Goal: Transaction & Acquisition: Obtain resource

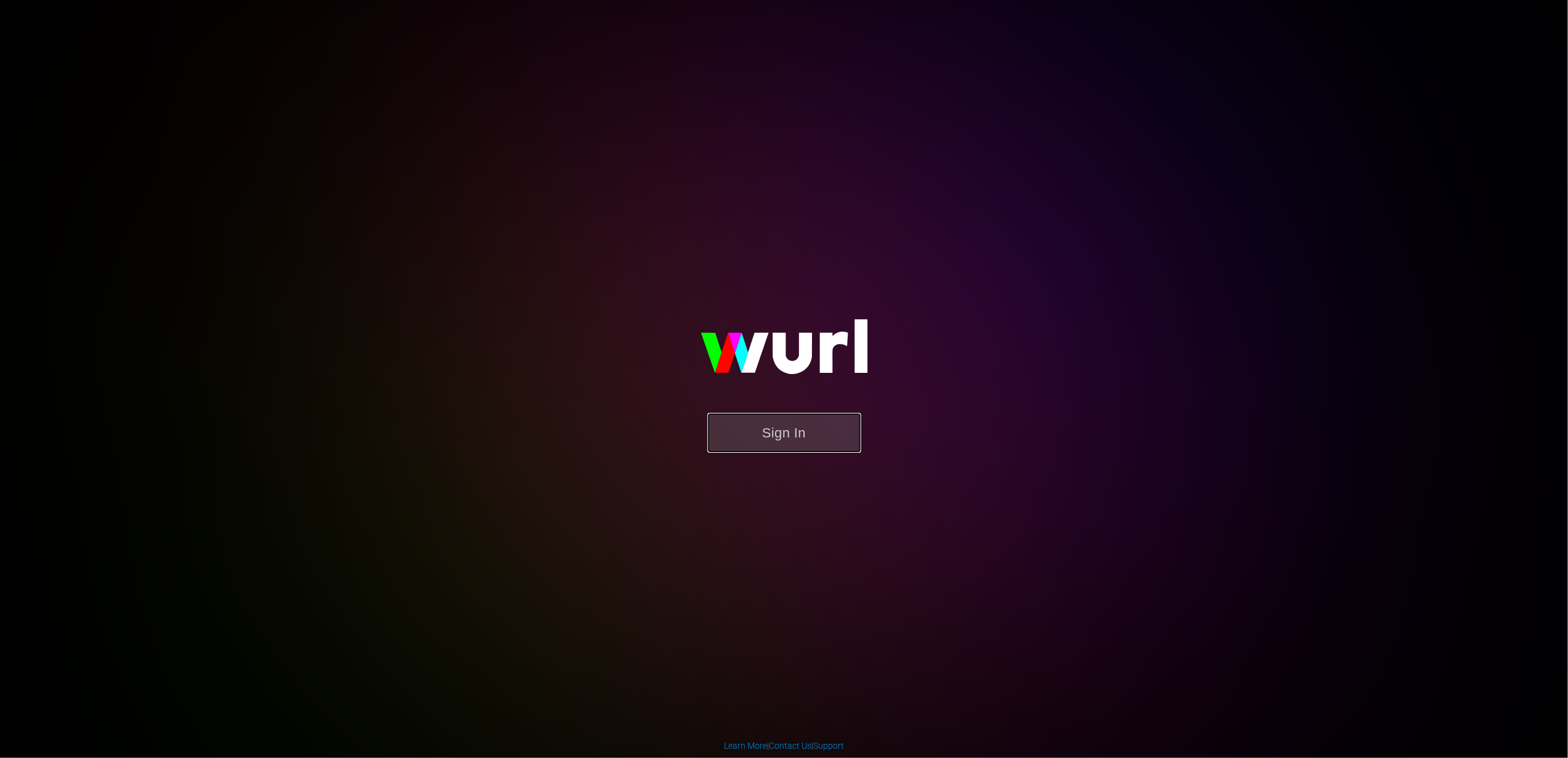
click at [769, 434] on button "Sign In" at bounding box center [784, 433] width 154 height 40
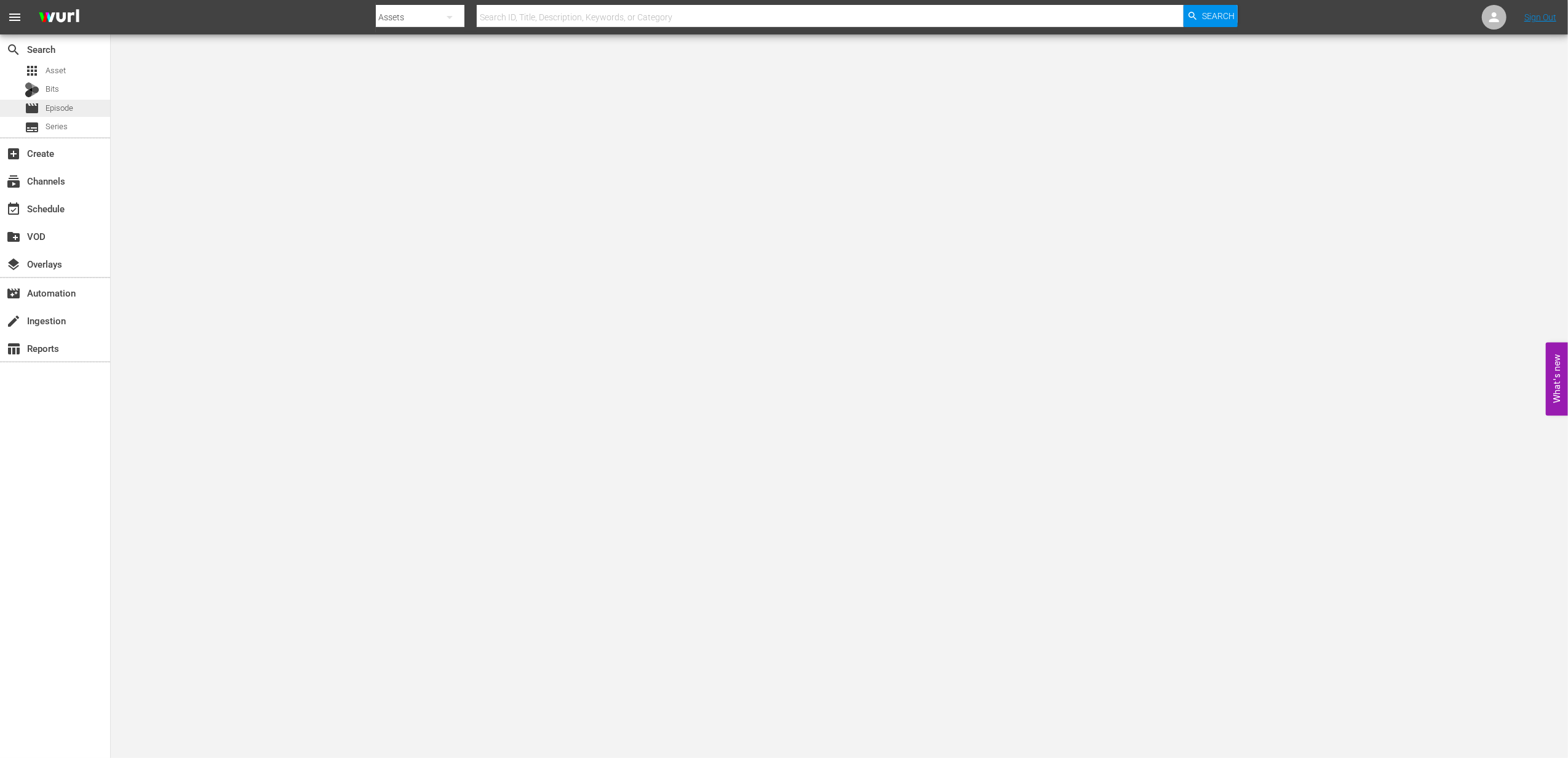
click at [78, 104] on div "movie Episode" at bounding box center [55, 108] width 110 height 17
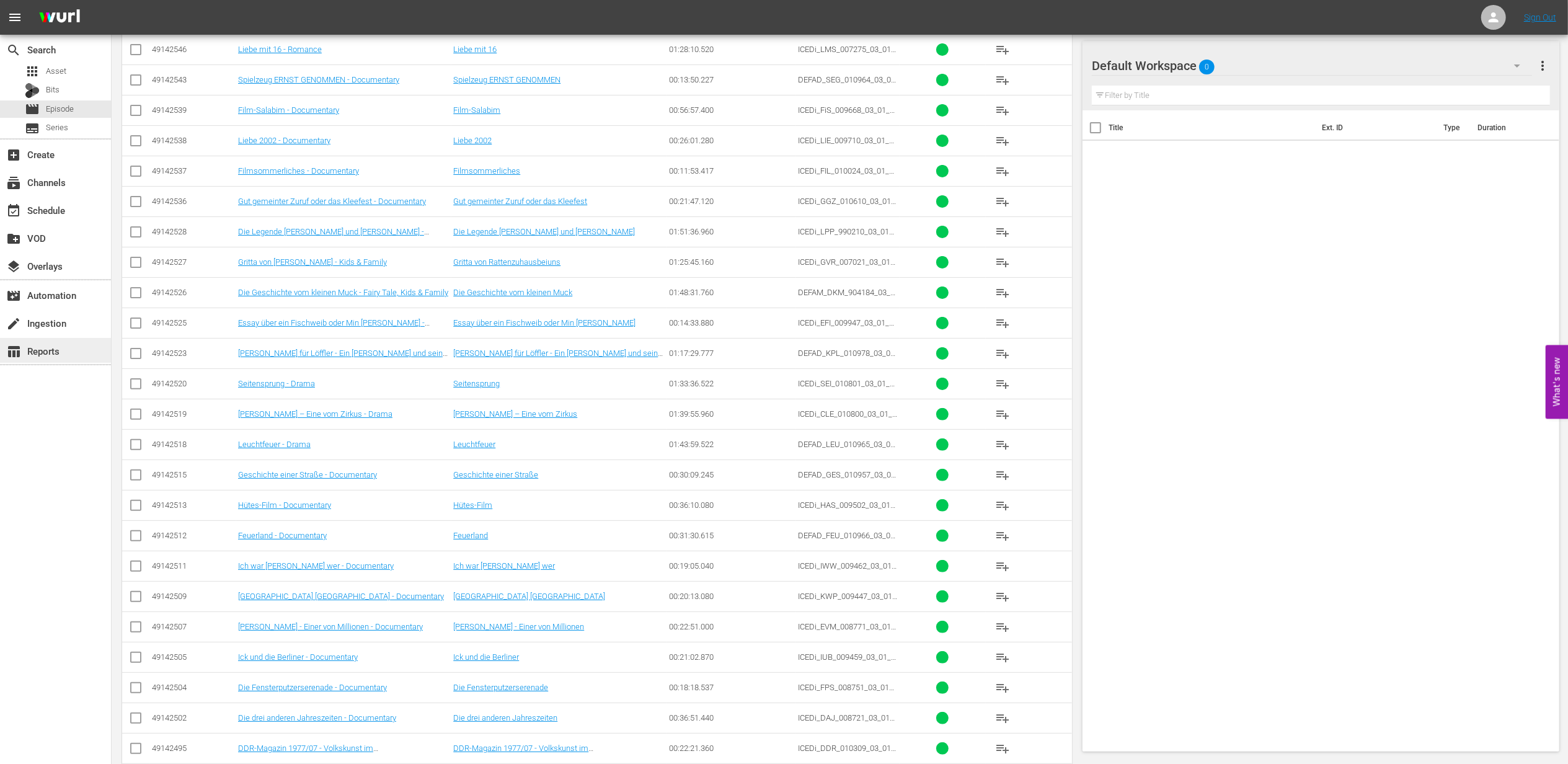
scroll to position [14942, 0]
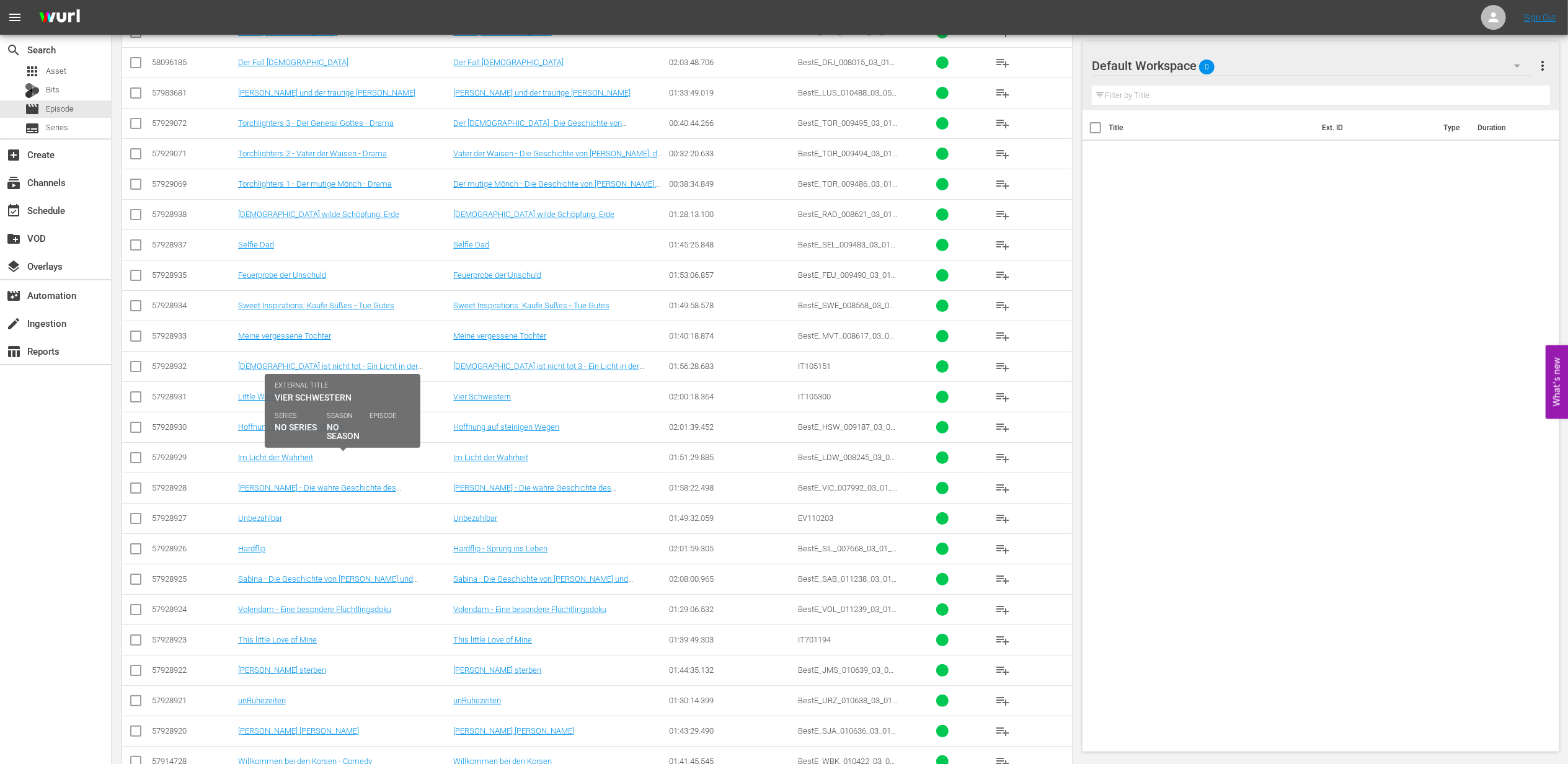
drag, startPoint x: 311, startPoint y: 371, endPoint x: 110, endPoint y: 502, distance: 239.9
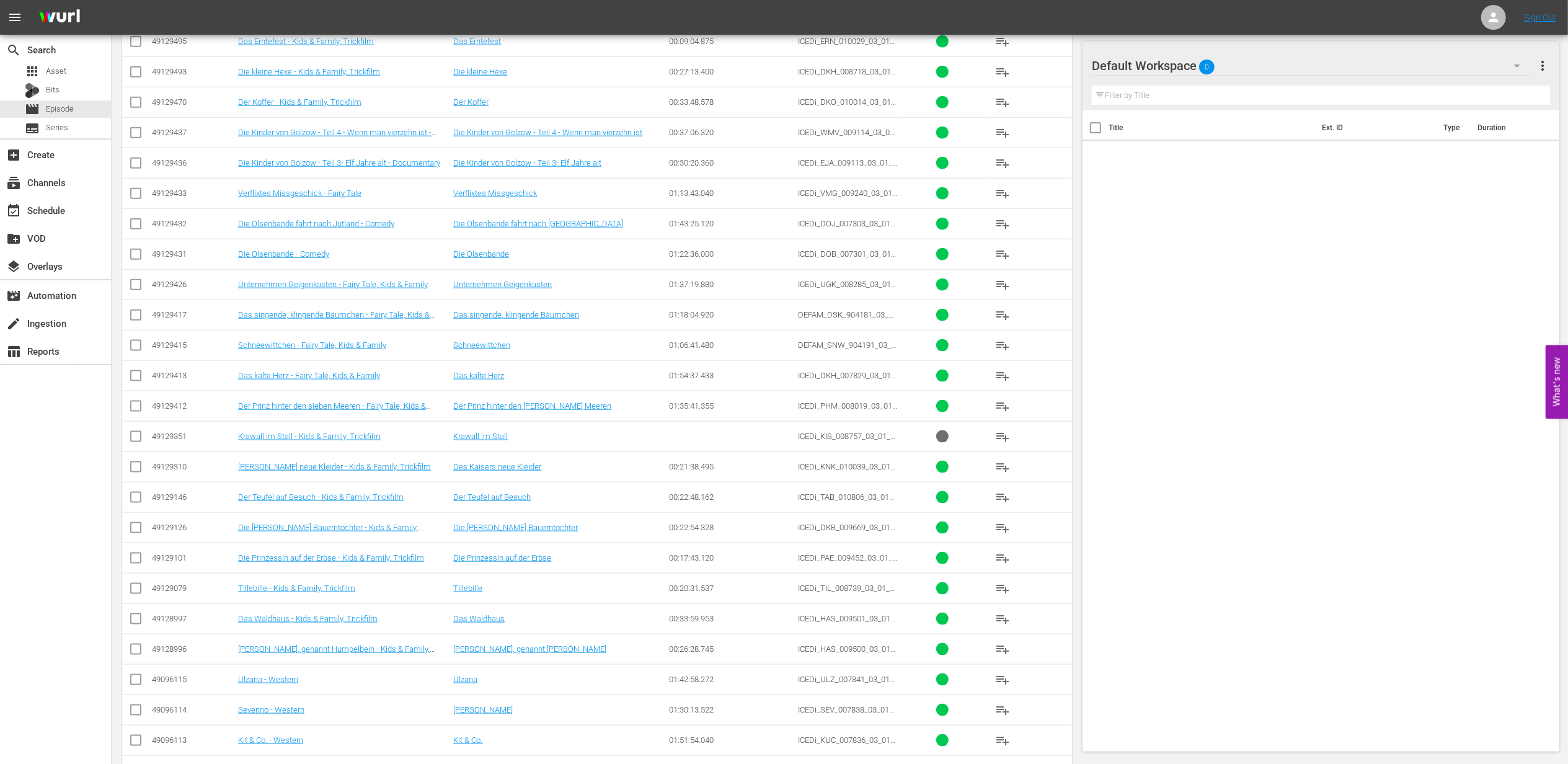
scroll to position [16166, 0]
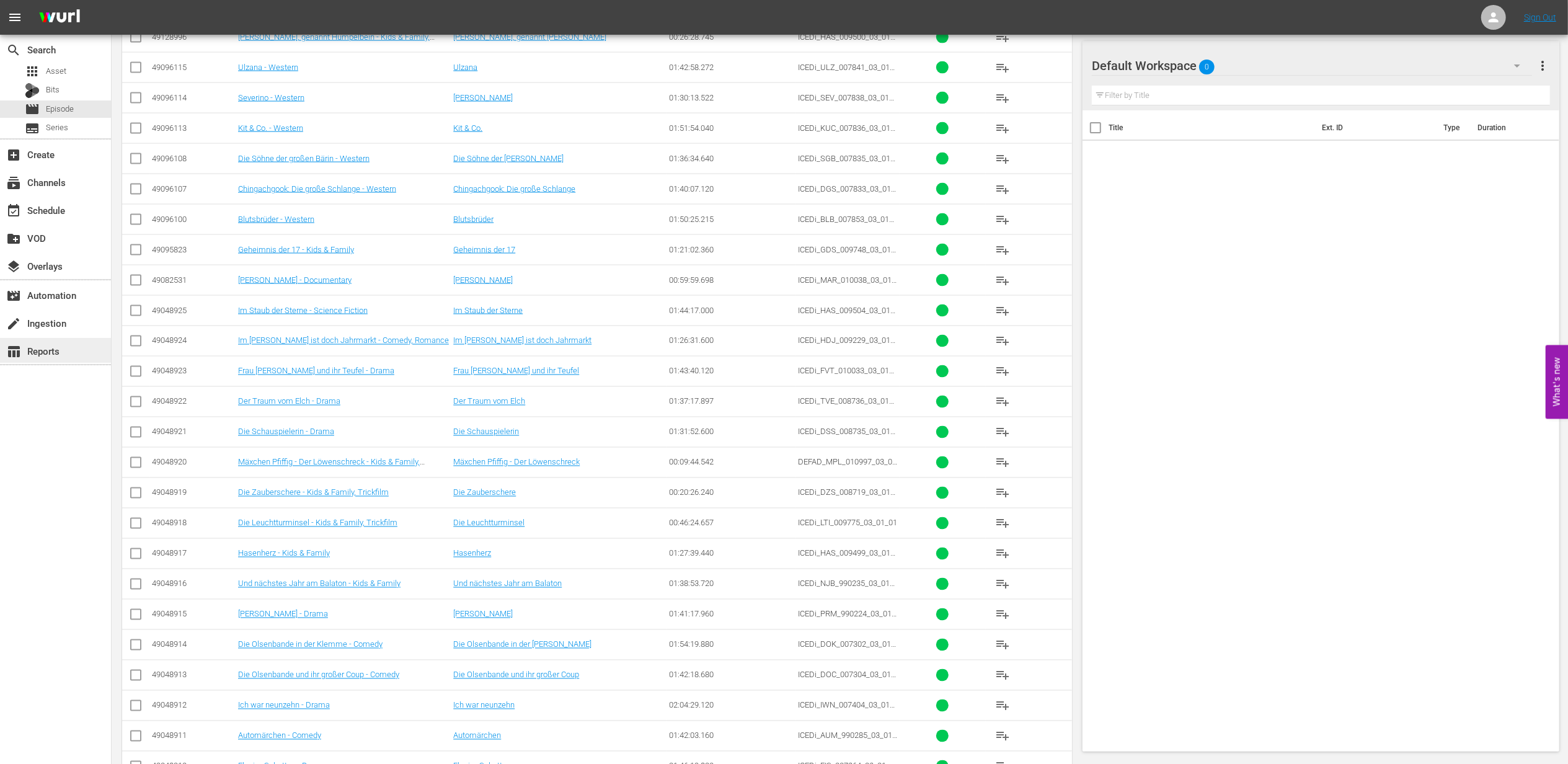
click at [50, 360] on div "table_chart Reports" at bounding box center [55, 350] width 111 height 25
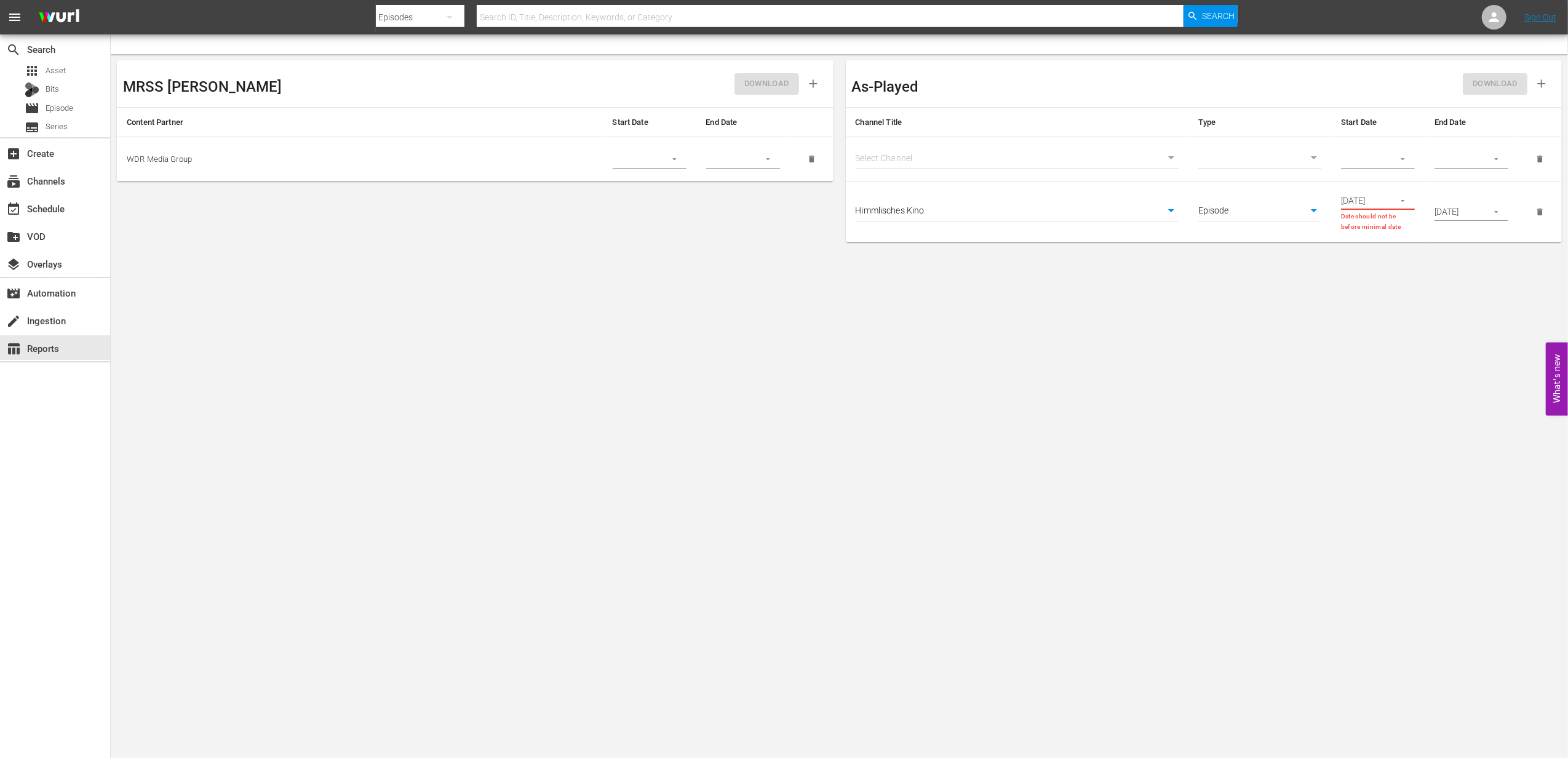
click at [1175, 210] on body "menu Search By Episodes Search ID, Title, Description, Keywords, or Category Se…" at bounding box center [784, 379] width 1568 height 758
click at [918, 190] on li "DEFA TV (1609 - wdrmediagroup_defatv_1)" at bounding box center [1017, 191] width 323 height 20
type input "1609"
click at [1405, 207] on button "button" at bounding box center [1403, 201] width 24 height 24
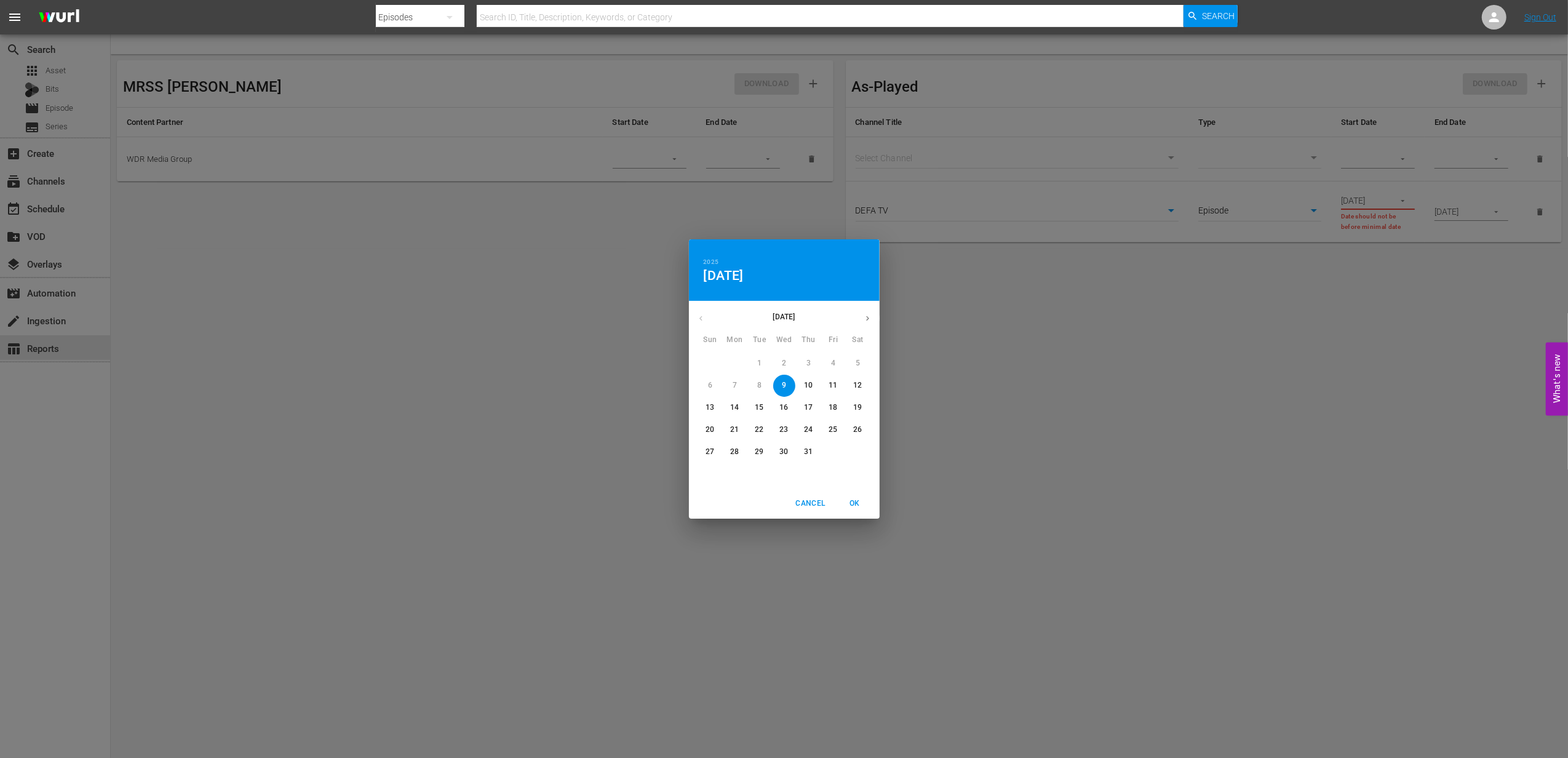
click at [815, 388] on span "10" at bounding box center [809, 385] width 22 height 11
click at [1103, 468] on div "2025 Thu, [DATE] [DATE] Mon Tue Wed Thu Fri Sat 29 30 1 2 3 4 5 6 7 8 9 10 11 1…" at bounding box center [784, 379] width 1568 height 758
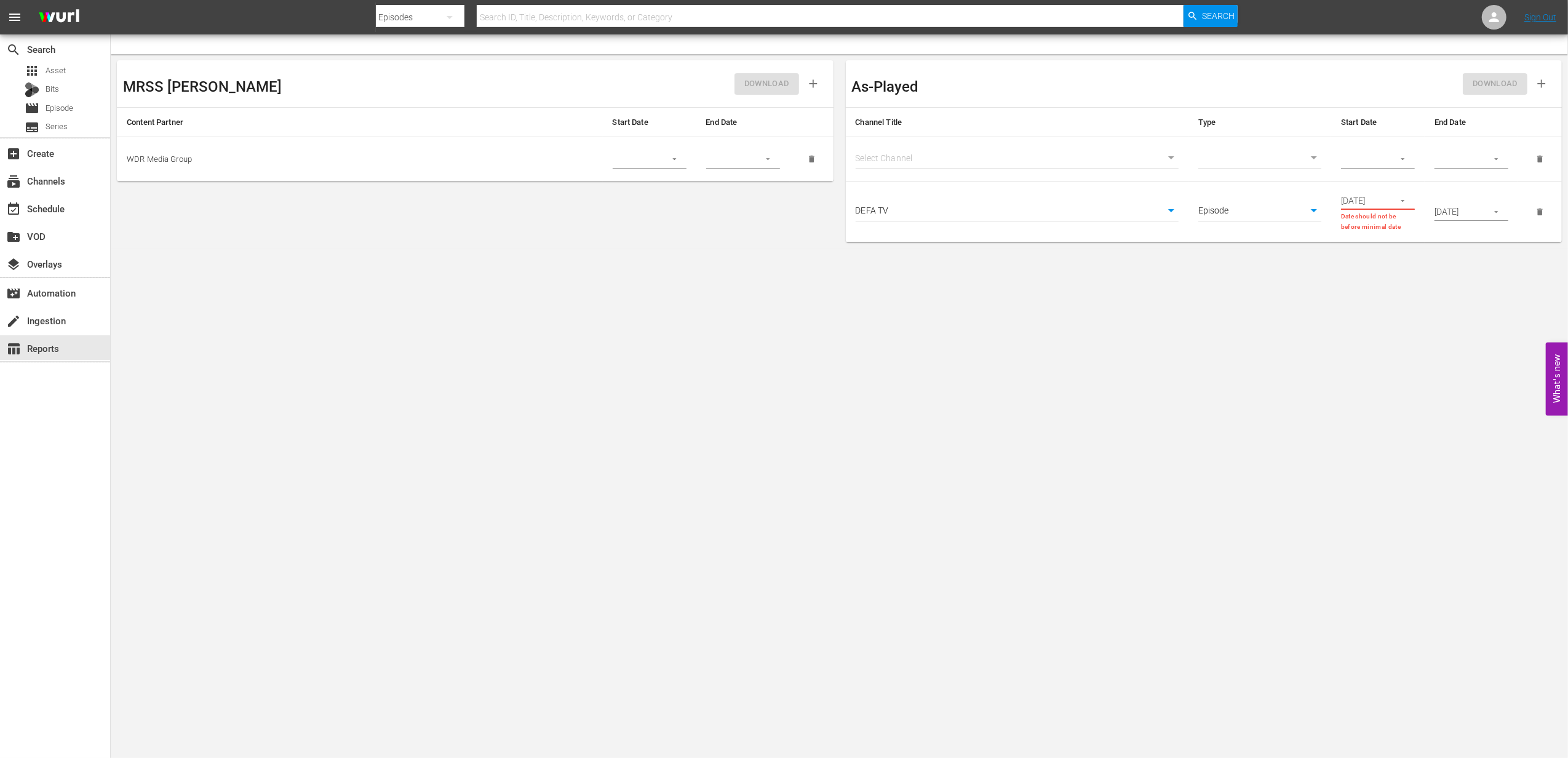
click at [1479, 217] on input "[DATE]" at bounding box center [1457, 212] width 45 height 18
click at [1394, 192] on div "[DATE]" at bounding box center [1378, 200] width 74 height 18
click at [1401, 195] on button "button" at bounding box center [1403, 201] width 24 height 24
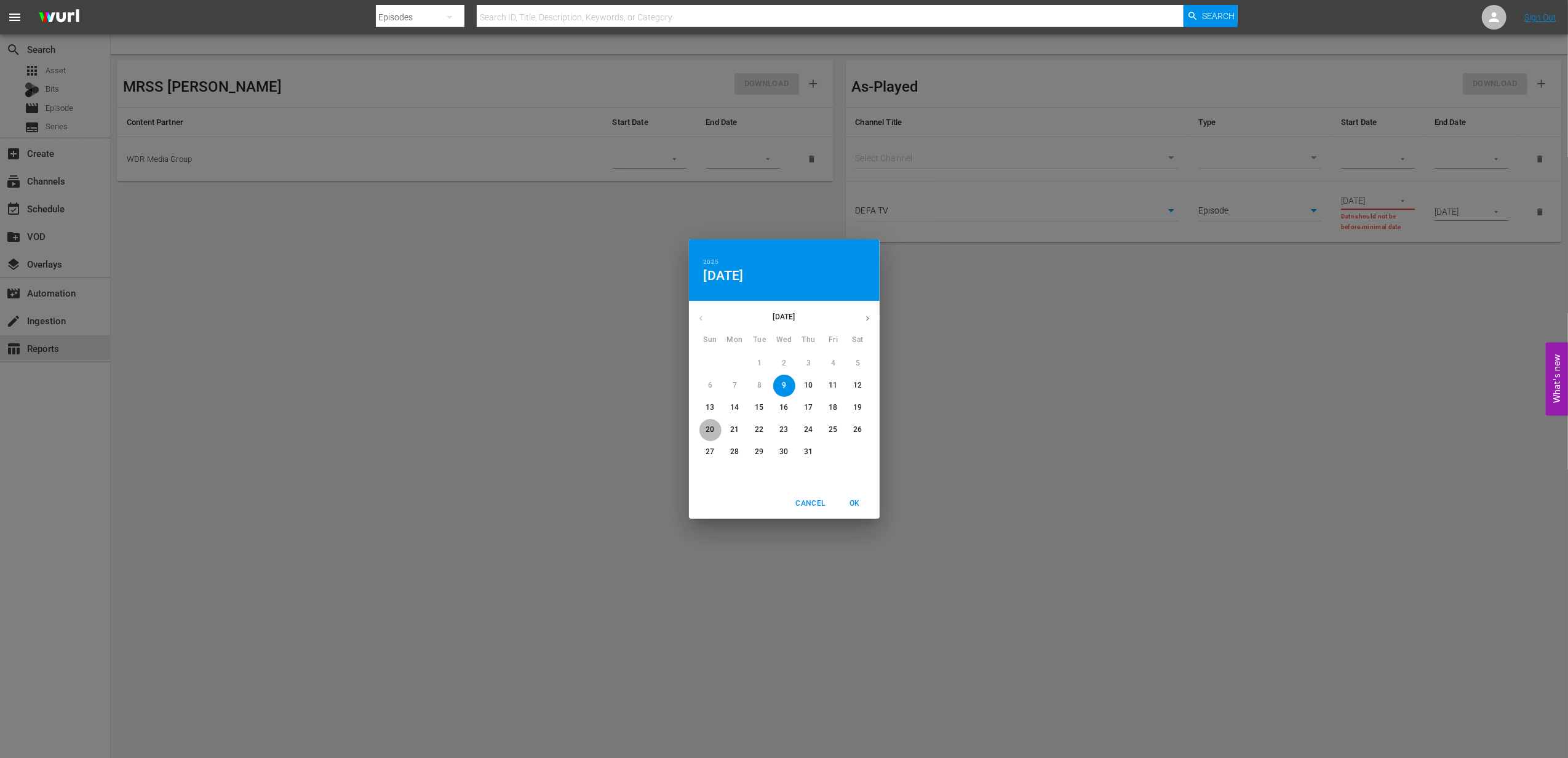
click at [714, 430] on p "20" at bounding box center [710, 430] width 9 height 11
click at [850, 505] on span "OK" at bounding box center [855, 503] width 30 height 13
type input "[DATE]"
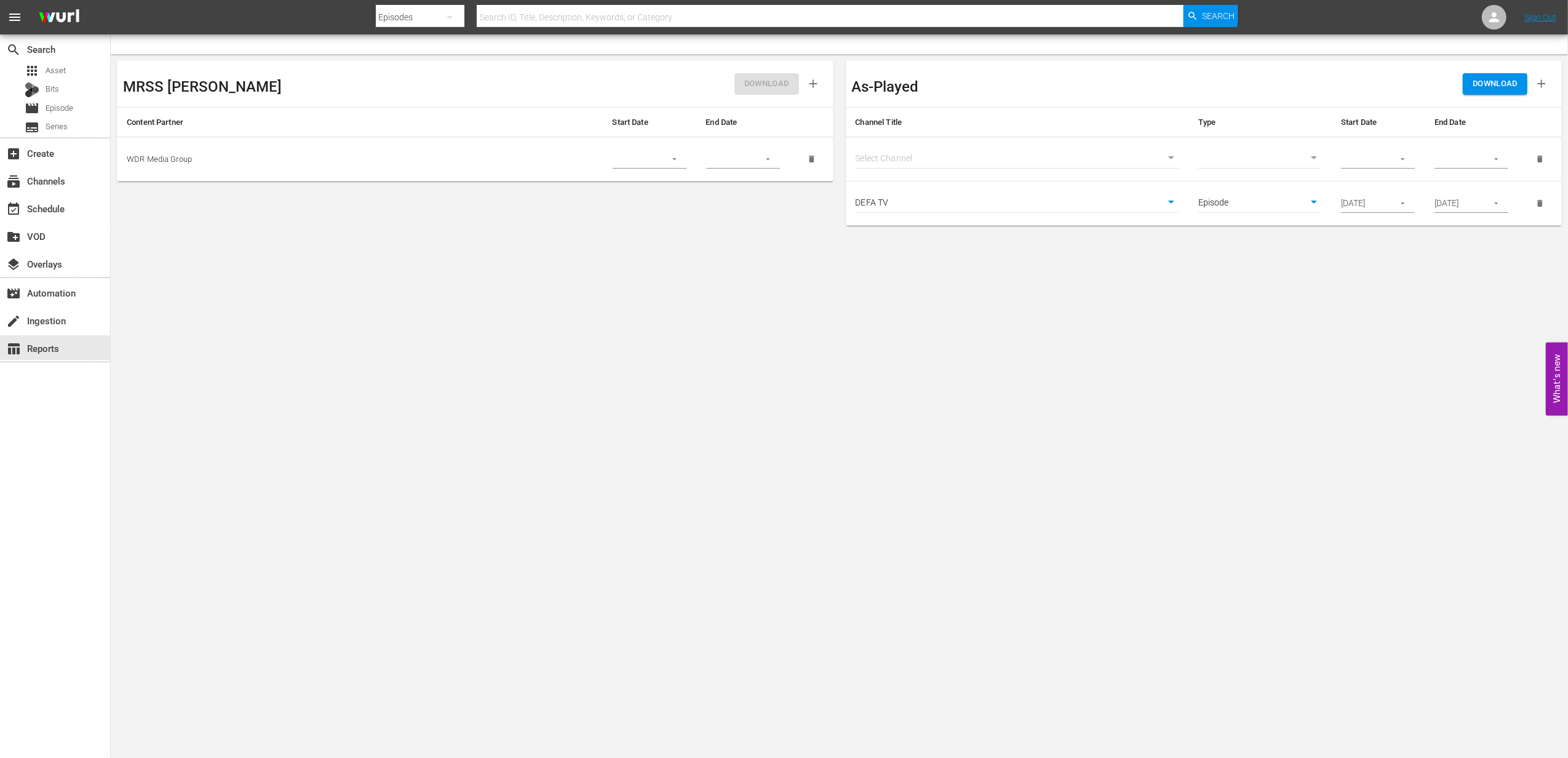
click at [1494, 204] on icon "button" at bounding box center [1497, 203] width 9 height 9
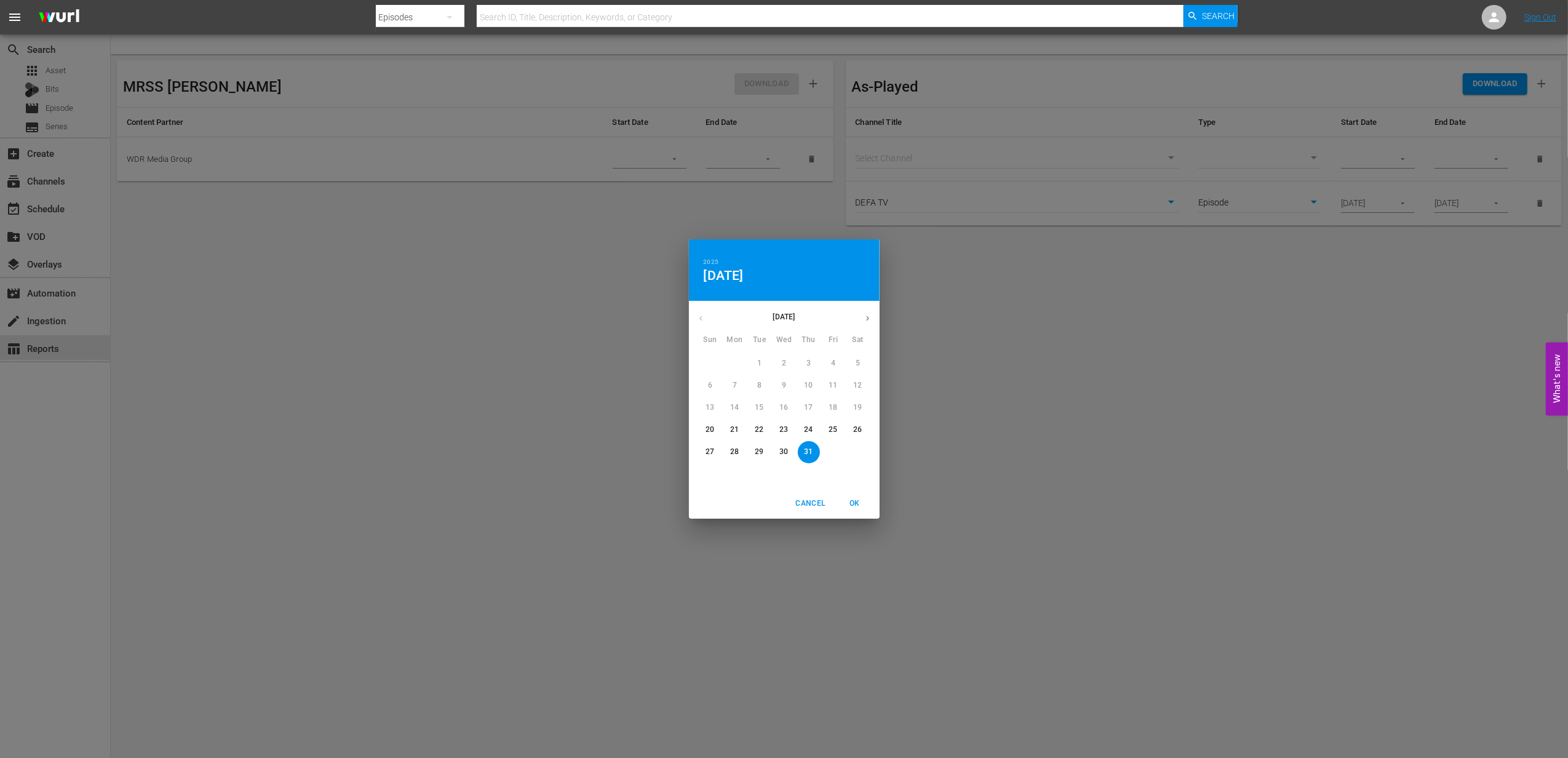
click at [872, 314] on icon "button" at bounding box center [868, 318] width 9 height 9
click at [874, 320] on button "button" at bounding box center [868, 318] width 24 height 24
click at [769, 387] on span "7" at bounding box center [760, 385] width 22 height 11
click at [848, 506] on span "OK" at bounding box center [855, 503] width 30 height 13
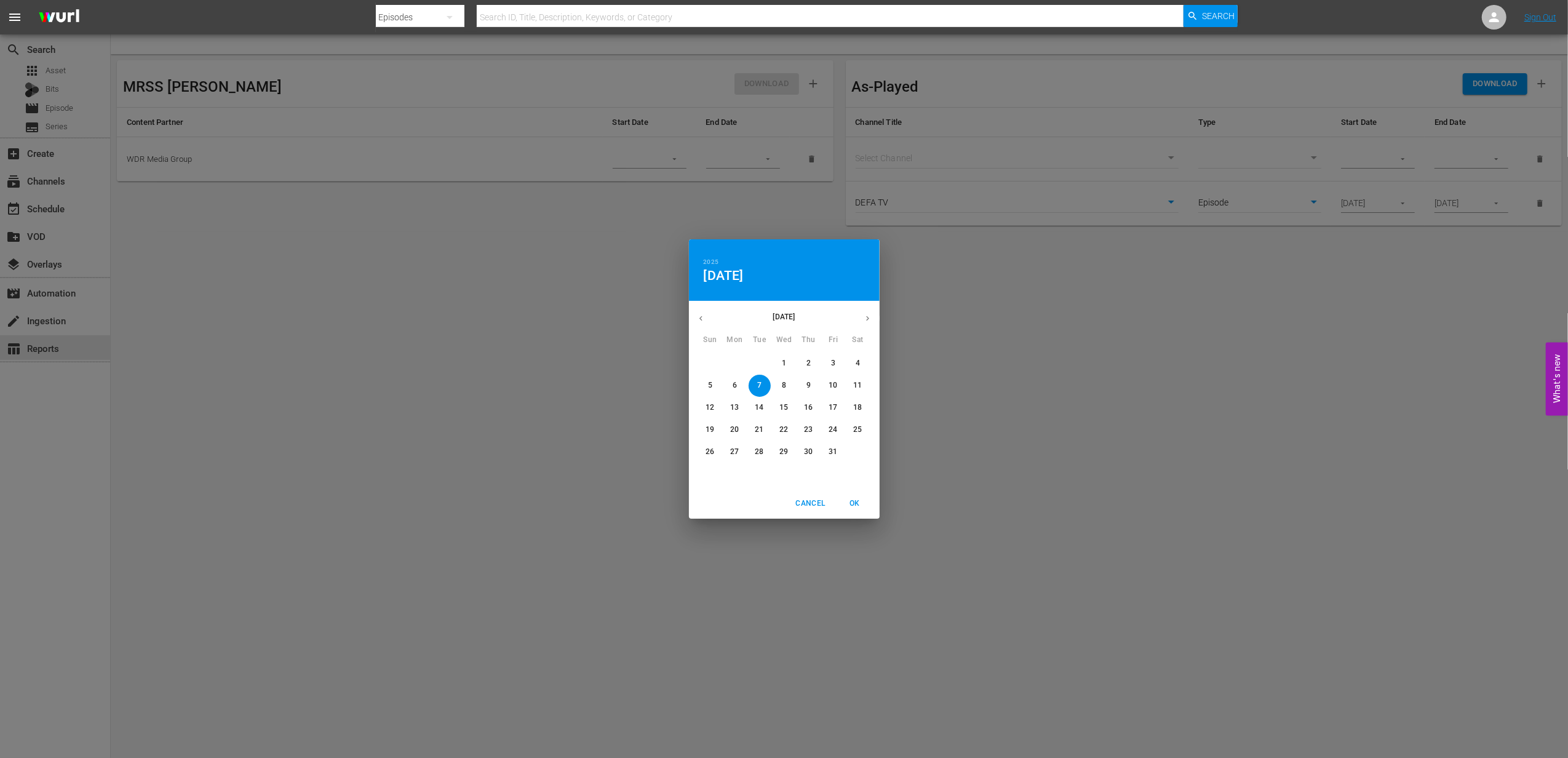
type input "[DATE]"
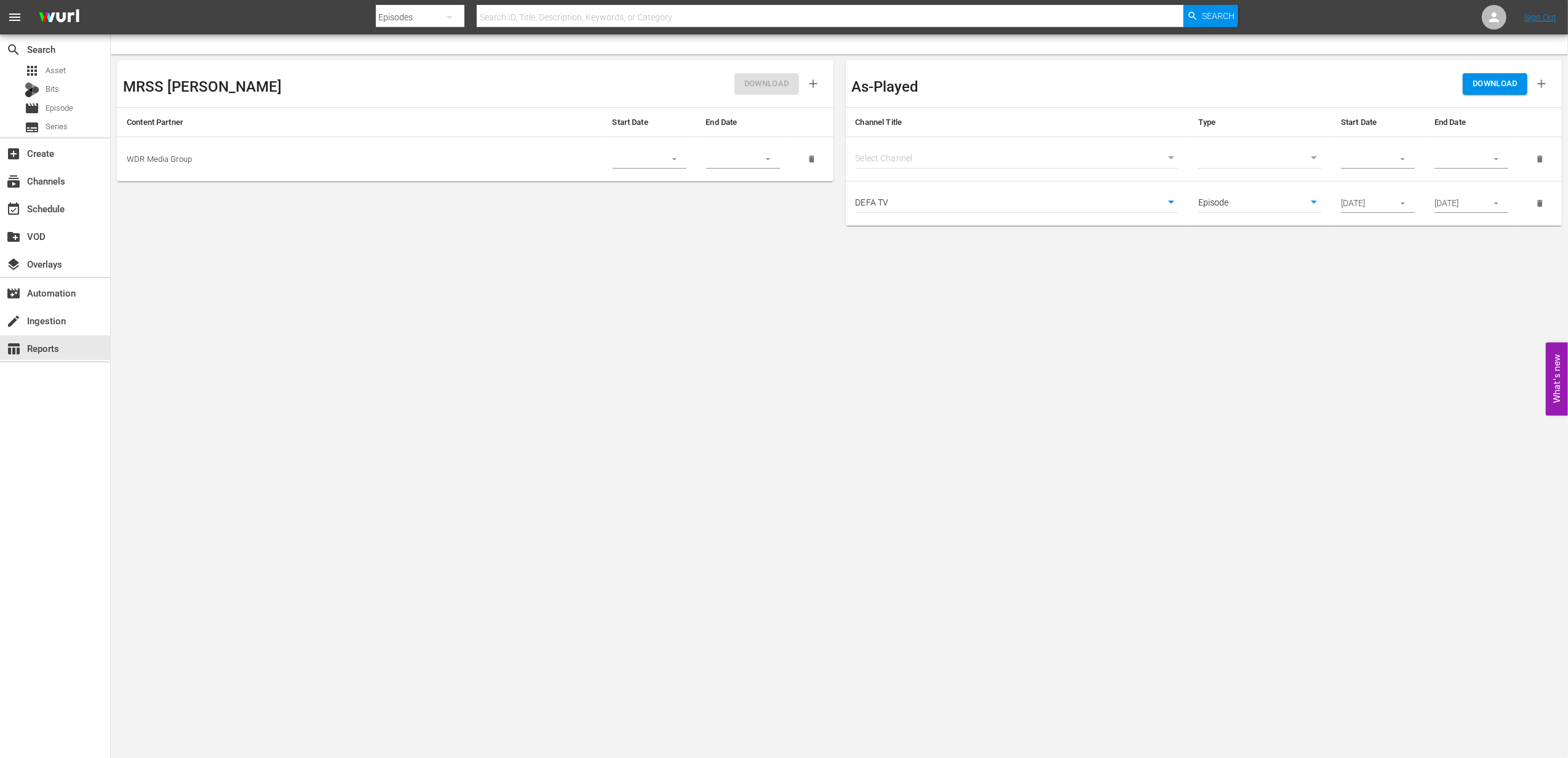
click at [913, 159] on body "menu Search By Episodes Search ID, Title, Description, Keywords, or Category Se…" at bounding box center [784, 379] width 1568 height 758
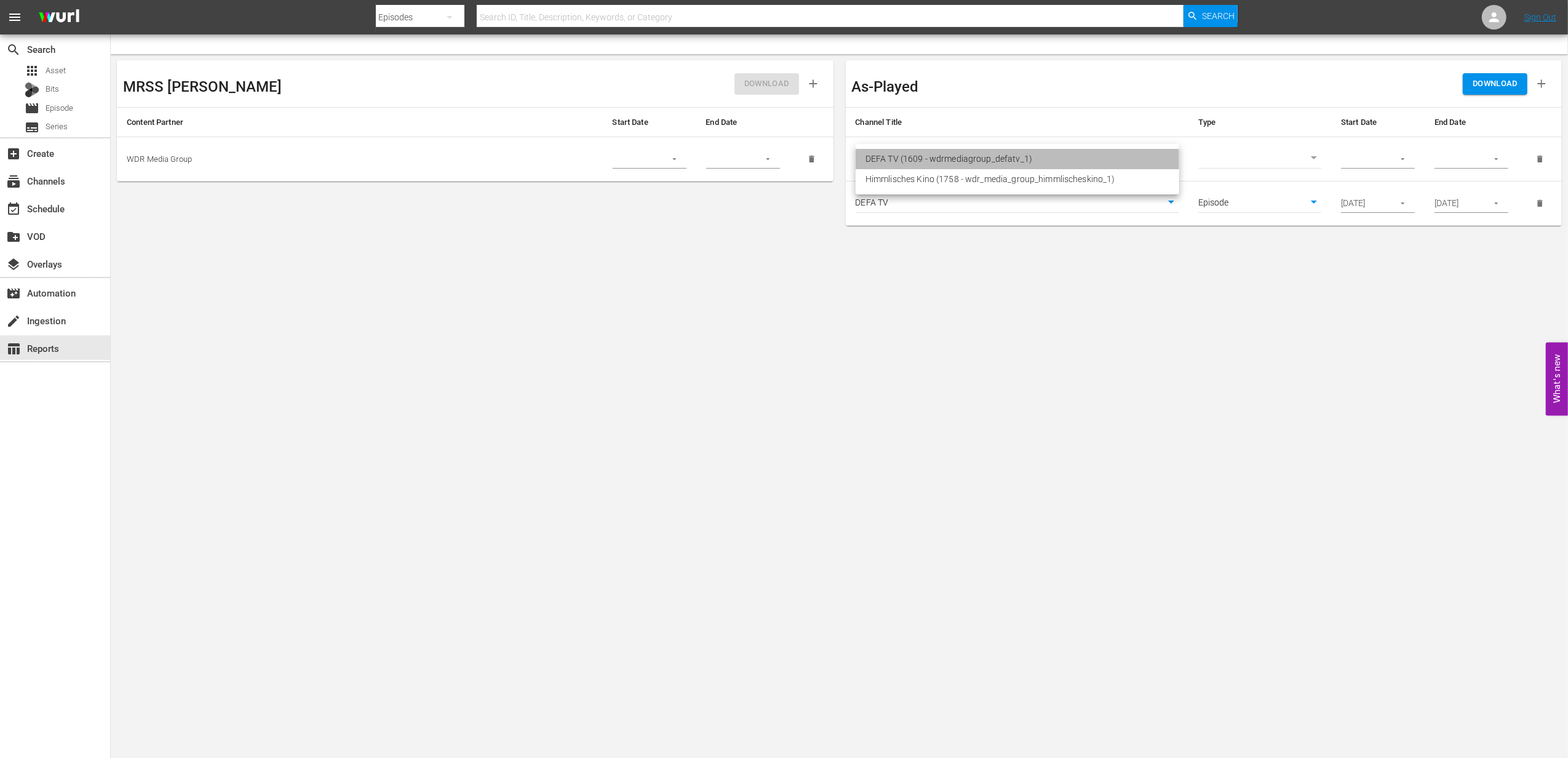
click at [935, 160] on li "DEFA TV (1609 - wdrmediagroup_defatv_1)" at bounding box center [1017, 159] width 323 height 20
type input "1609"
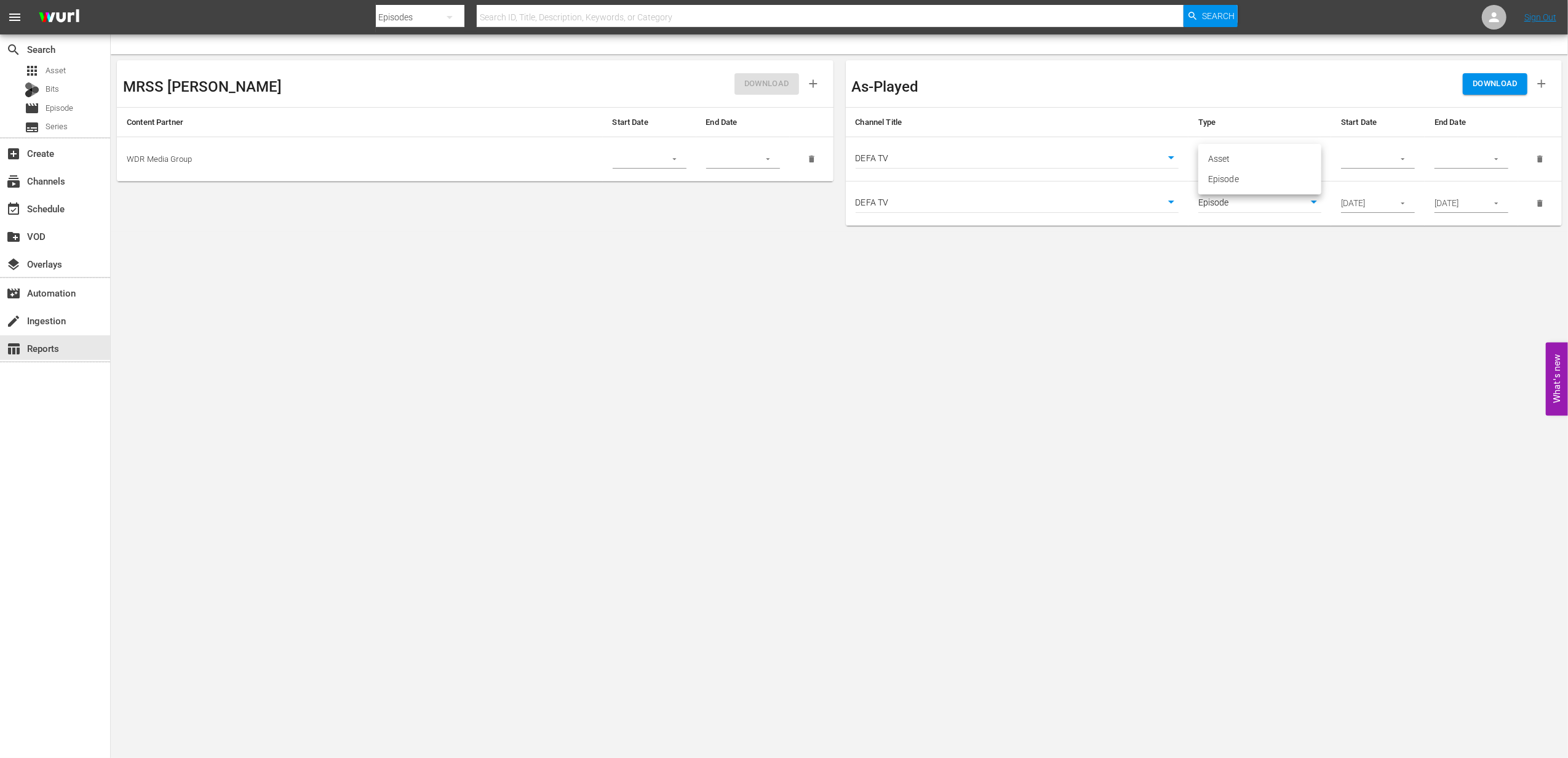
click at [1221, 164] on body "menu Search By Episodes Search ID, Title, Description, Keywords, or Category Se…" at bounding box center [784, 379] width 1568 height 758
click at [1247, 179] on li "Episode" at bounding box center [1260, 179] width 123 height 20
type input "episode"
click at [1235, 160] on body "menu Search By Episodes Search ID, Title, Description, Keywords, or Category Se…" at bounding box center [784, 379] width 1568 height 758
click at [1305, 288] on div at bounding box center [784, 379] width 1568 height 758
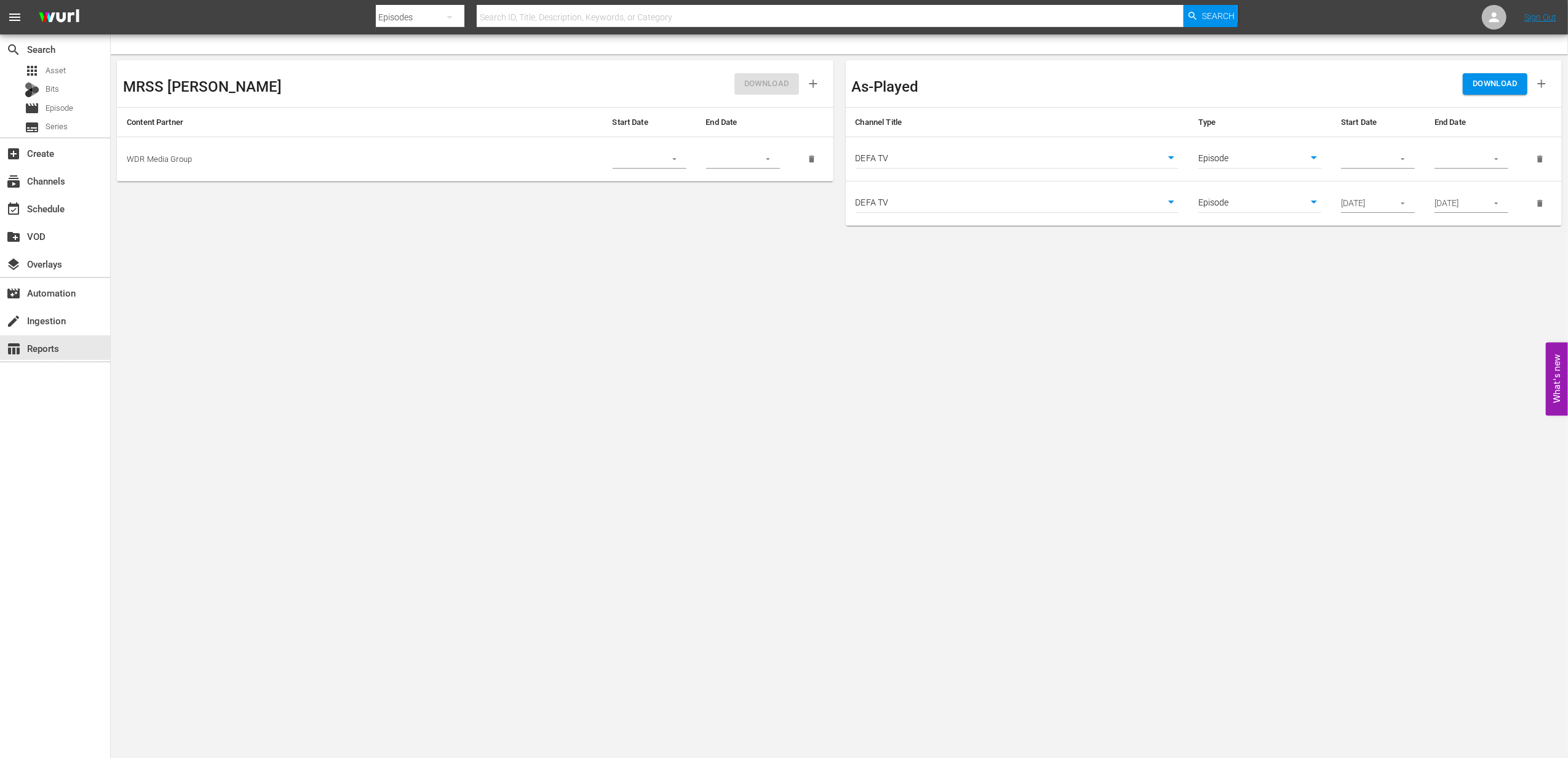
click at [1504, 83] on span "DOWNLOAD" at bounding box center [1495, 84] width 45 height 14
click at [685, 395] on body "menu Search By Episodes Search ID, Title, Description, Keywords, or Category Se…" at bounding box center [784, 379] width 1568 height 758
click at [53, 109] on span "Episode" at bounding box center [59, 108] width 28 height 12
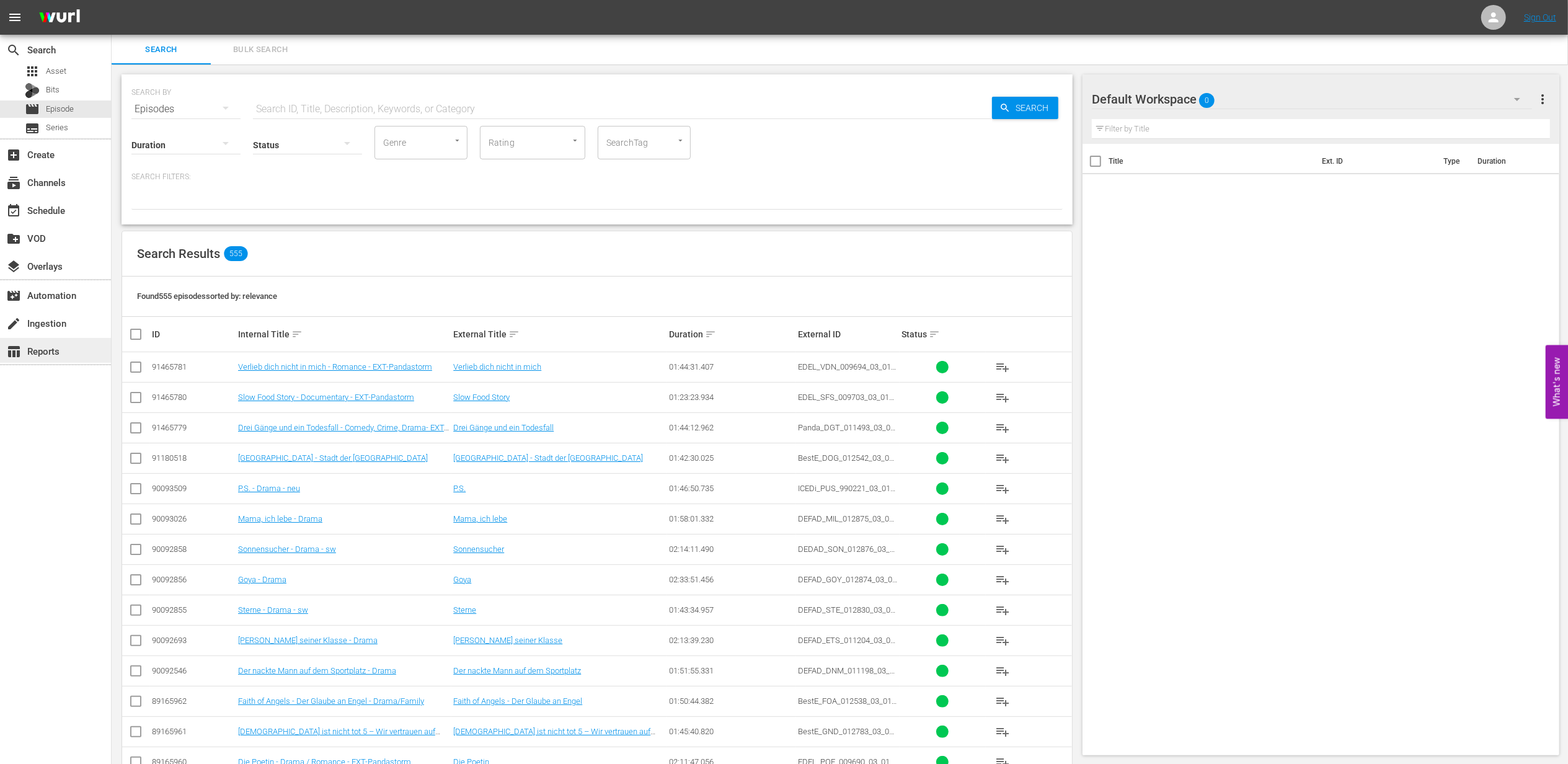
click at [36, 355] on div "table_chart Reports" at bounding box center [34, 350] width 69 height 11
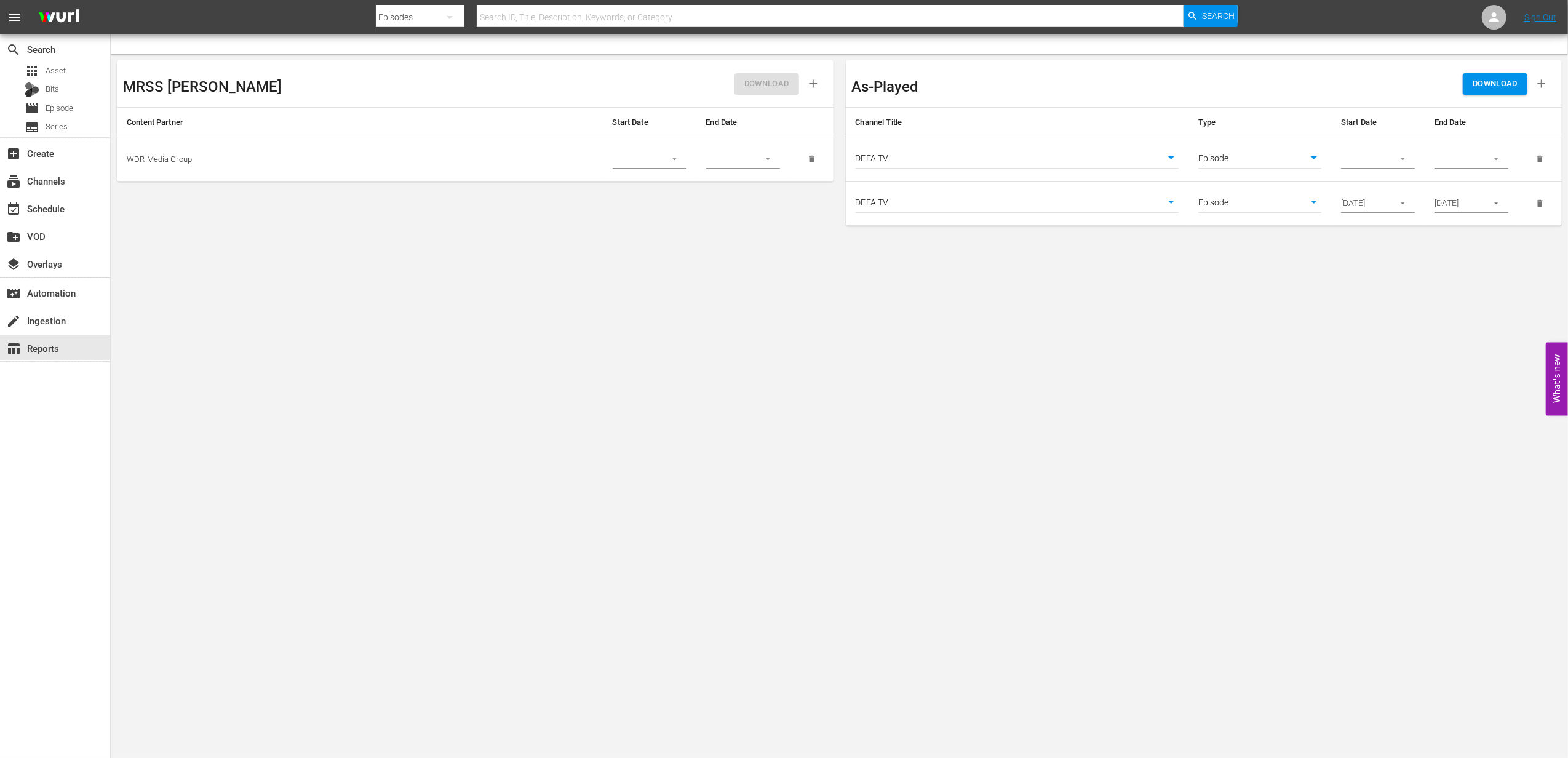
click at [1172, 149] on body "menu Search By Episodes Search ID, Title, Description, Keywords, or Category Se…" at bounding box center [784, 379] width 1568 height 758
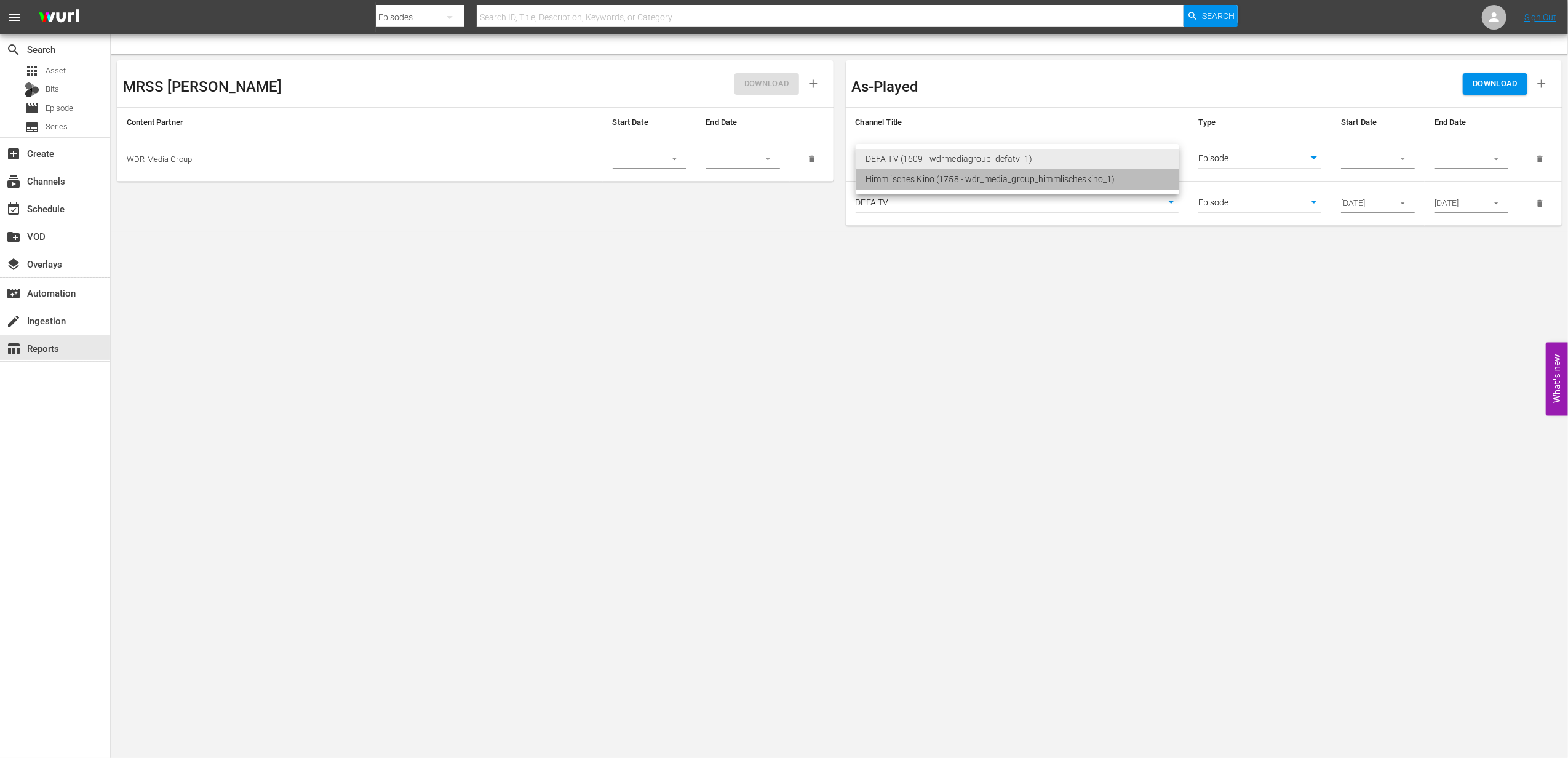
click at [990, 170] on li "Himmlisches Kino (1758 - wdr_media_group_himmlischeskino_1)" at bounding box center [1017, 179] width 323 height 20
type input "1758"
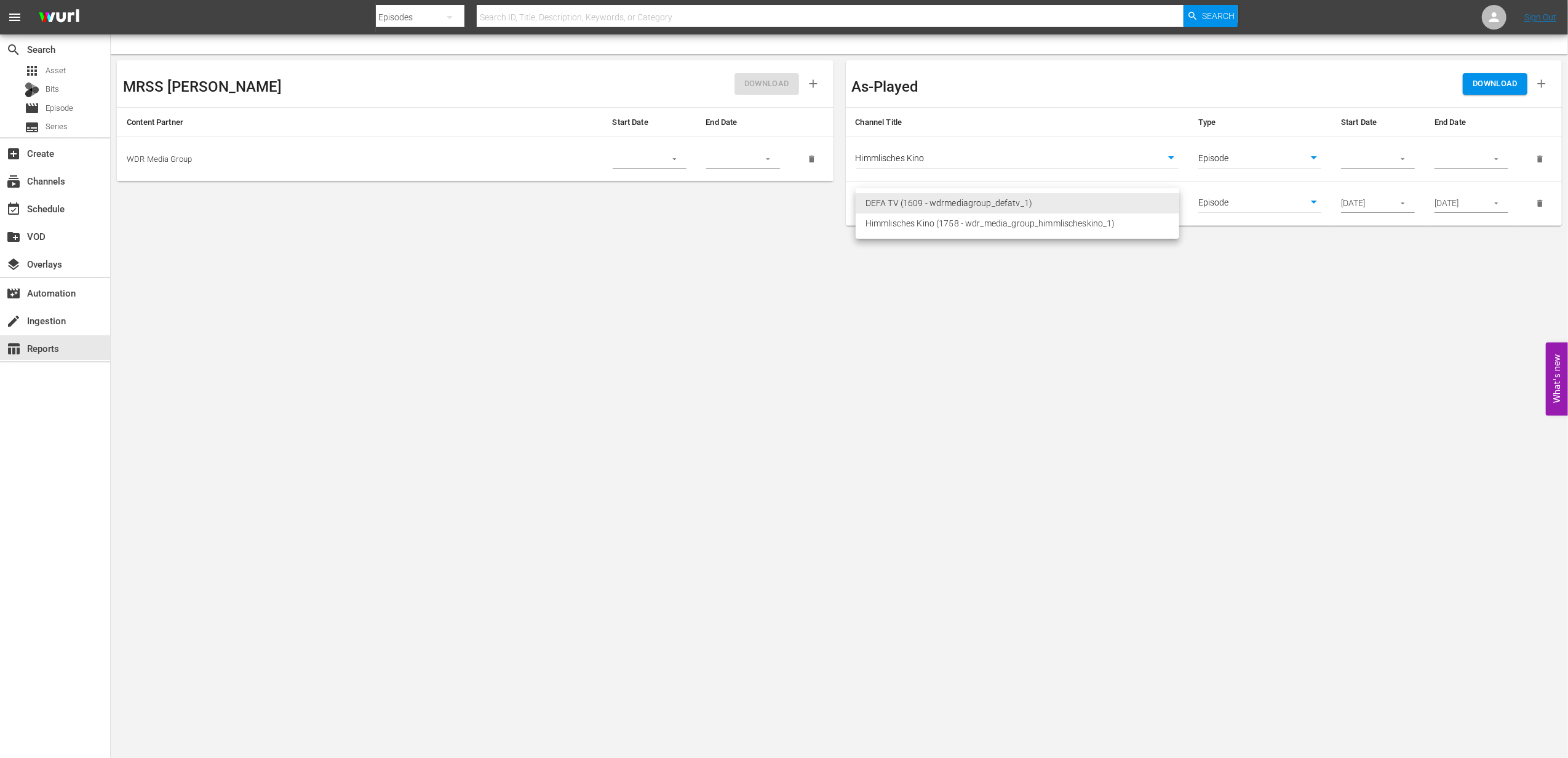
click at [1143, 200] on body "menu Search By Episodes Search ID, Title, Description, Keywords, or Category Se…" at bounding box center [784, 379] width 1568 height 758
click at [1156, 156] on div at bounding box center [784, 379] width 1568 height 758
click at [1540, 158] on icon "delete" at bounding box center [1540, 159] width 6 height 7
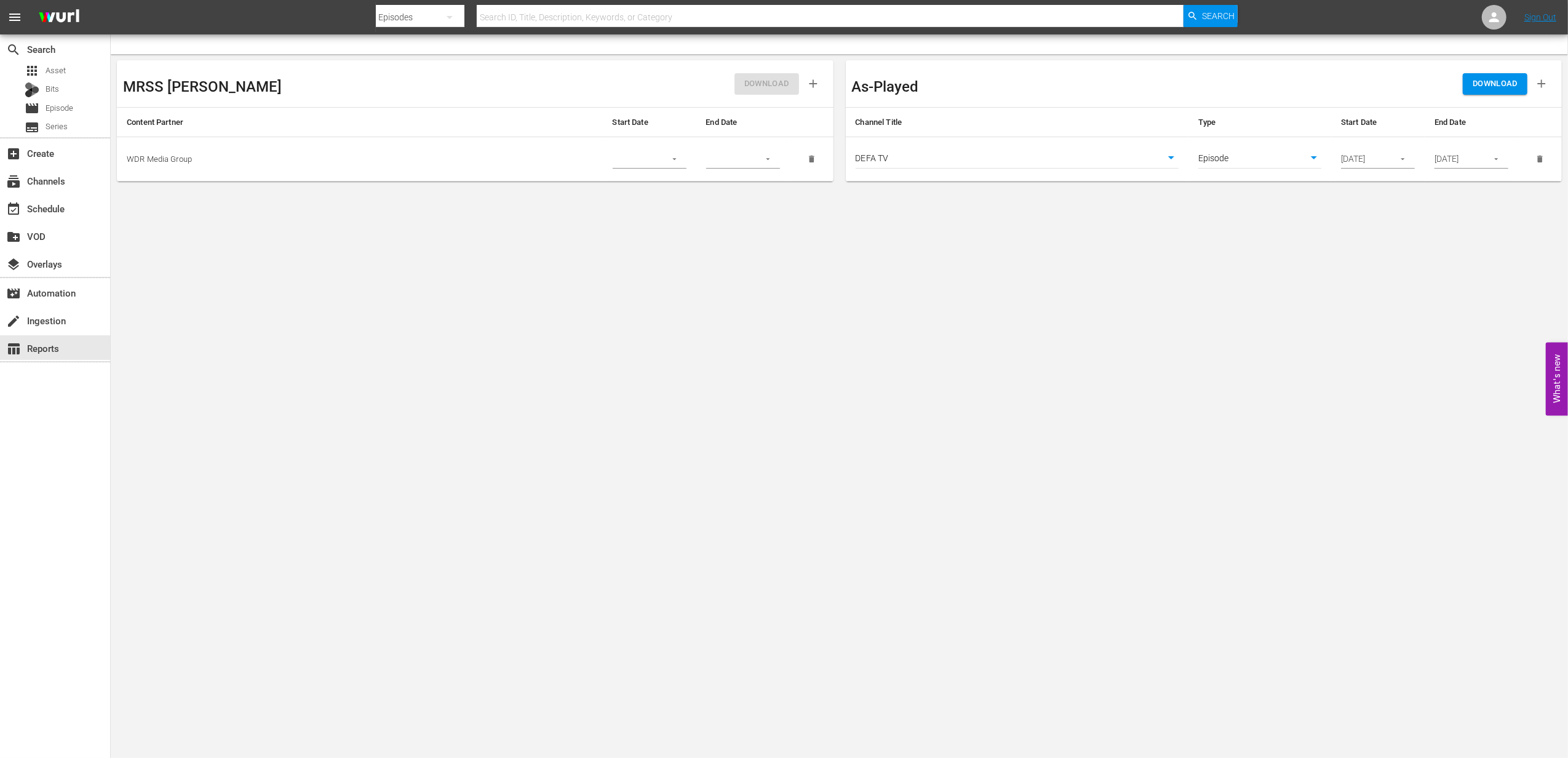
click at [901, 171] on td "DEFA TV 1609" at bounding box center [1018, 159] width 344 height 44
click at [898, 165] on body "menu Search By Episodes Search ID, Title, Description, Keywords, or Category Se…" at bounding box center [784, 379] width 1568 height 758
click at [923, 176] on li "Himmlisches Kino (1758 - wdr_media_group_himmlischeskino_1)" at bounding box center [1017, 179] width 323 height 20
type input "1758"
click at [1369, 164] on input "[DATE]" at bounding box center [1363, 159] width 45 height 18
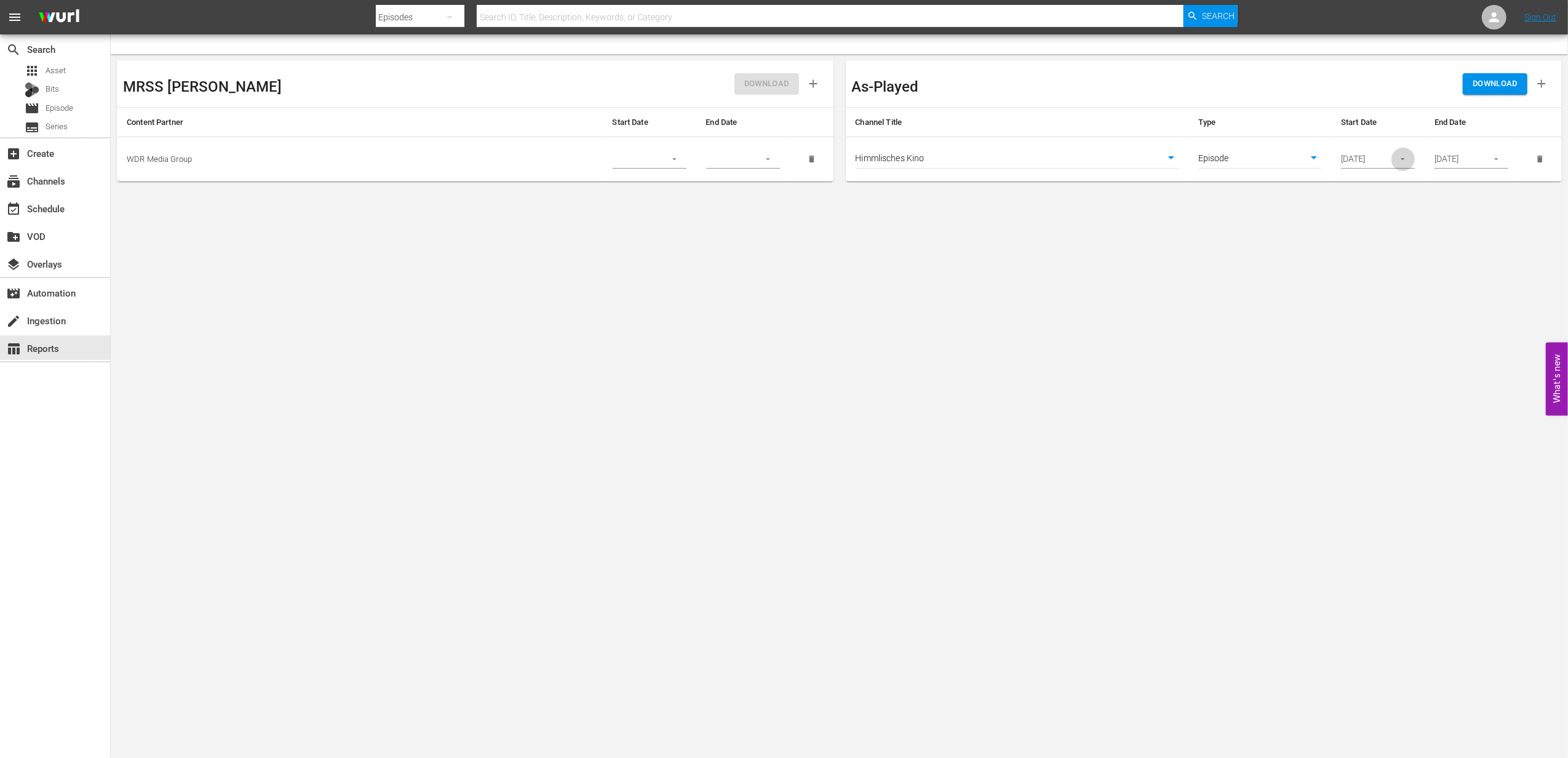
click at [1401, 163] on icon "button" at bounding box center [1403, 159] width 9 height 9
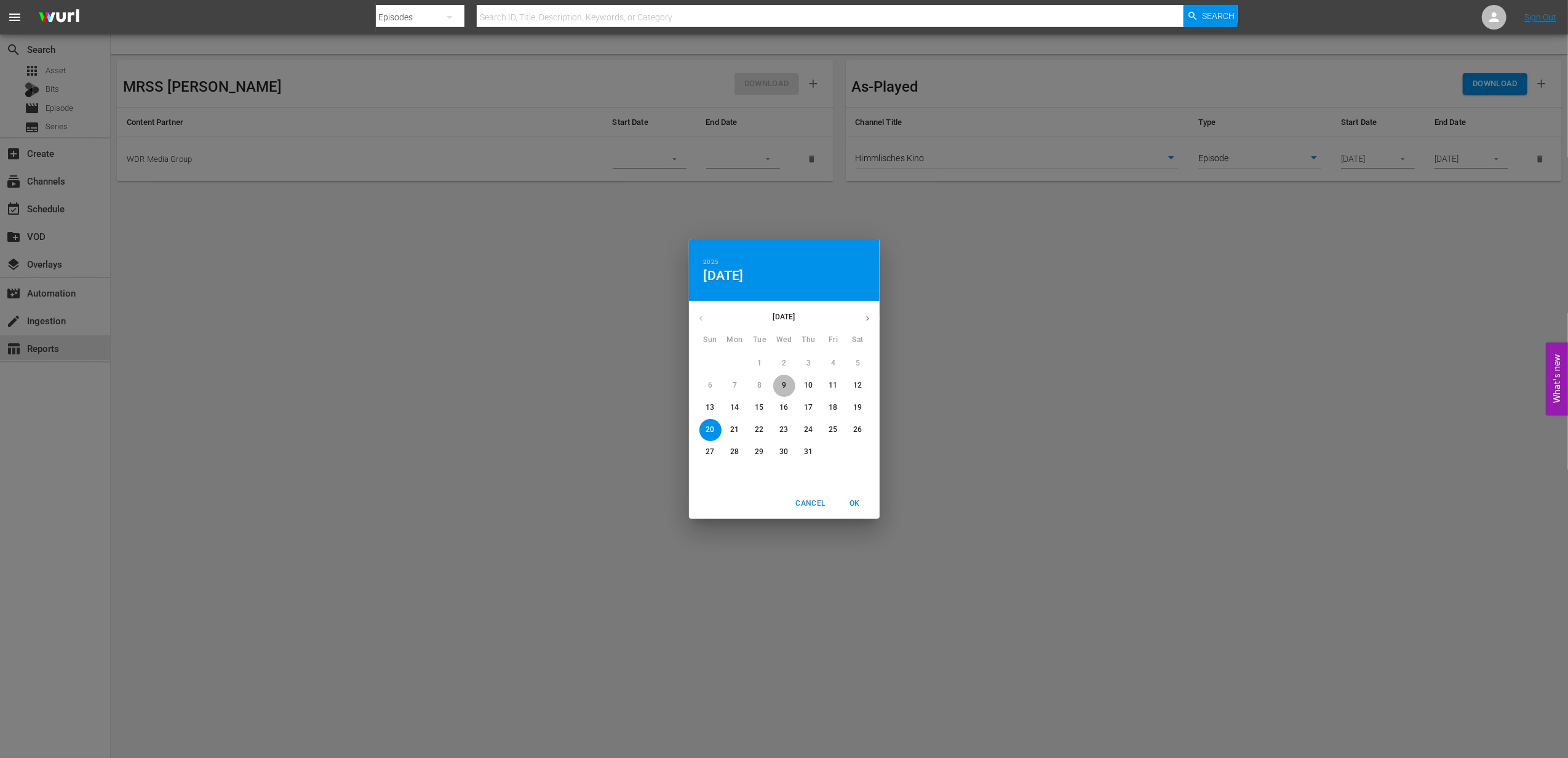
click at [779, 389] on span "9" at bounding box center [784, 385] width 22 height 11
click at [850, 502] on span "OK" at bounding box center [855, 503] width 30 height 13
type input "[DATE]"
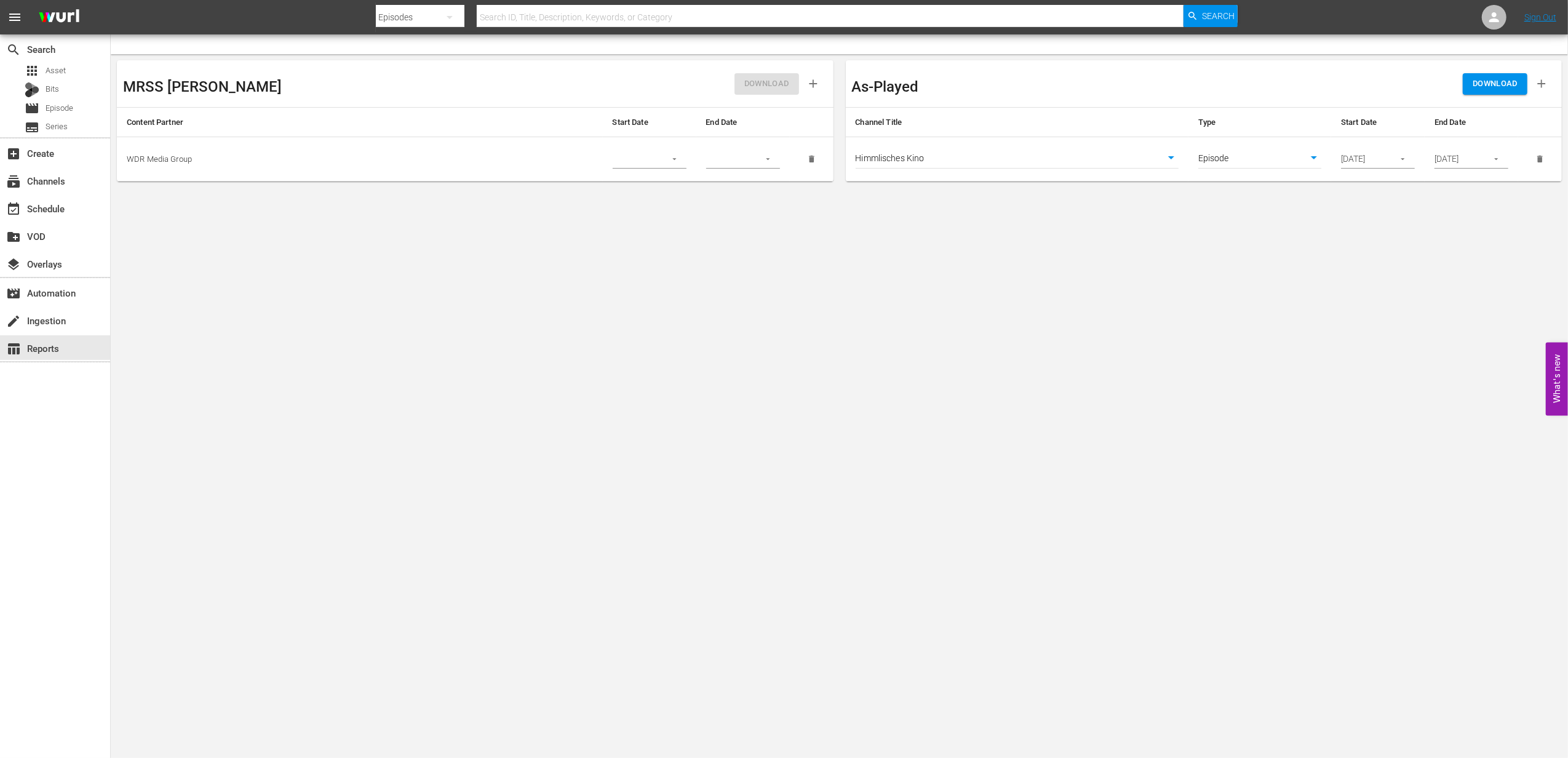
click at [1463, 160] on input "[DATE]" at bounding box center [1457, 159] width 45 height 18
click at [1495, 160] on icon "button" at bounding box center [1497, 159] width 9 height 9
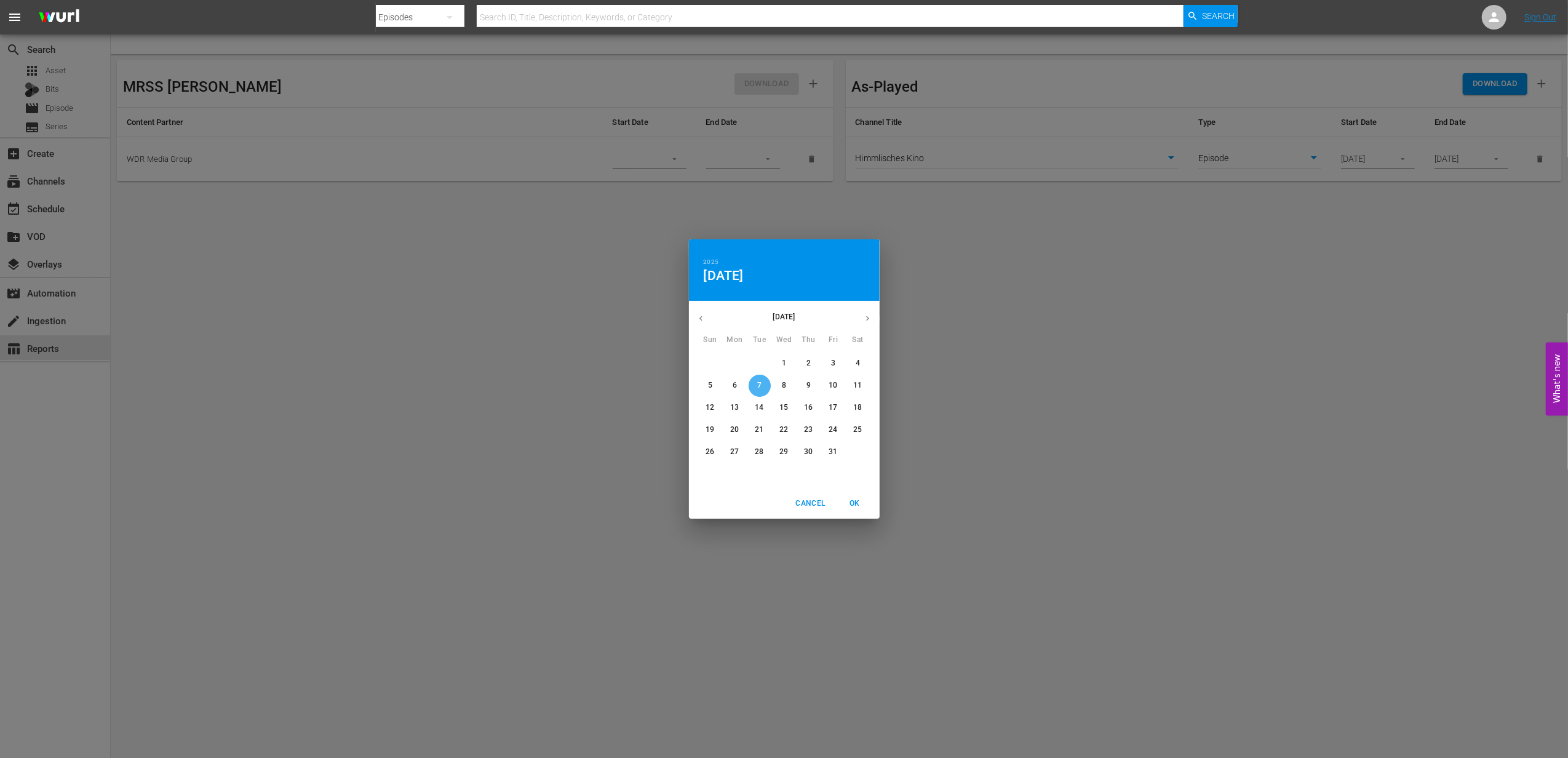
click at [758, 383] on p "7" at bounding box center [759, 385] width 4 height 11
click at [859, 505] on span "OK" at bounding box center [855, 503] width 30 height 13
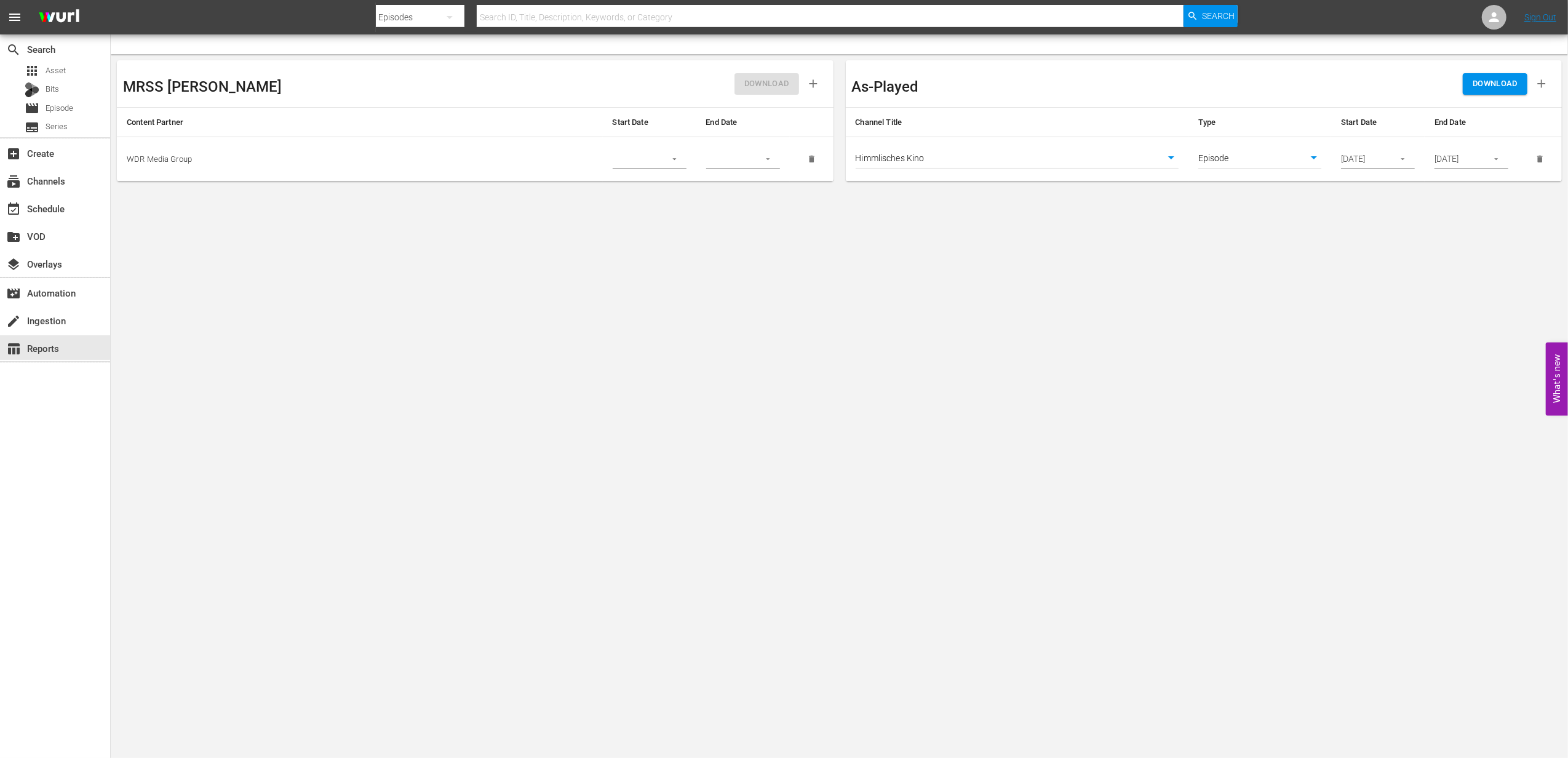
click at [1495, 84] on span "DOWNLOAD" at bounding box center [1495, 84] width 45 height 14
